Goal: Browse casually

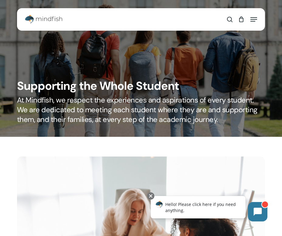
click at [30, 19] on img "Main Menu" at bounding box center [43, 19] width 37 height 9
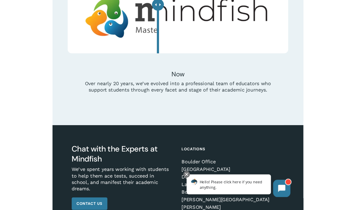
scroll to position [1678, 0]
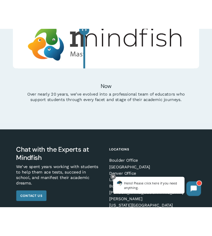
scroll to position [2201, 0]
